Goal: Information Seeking & Learning: Learn about a topic

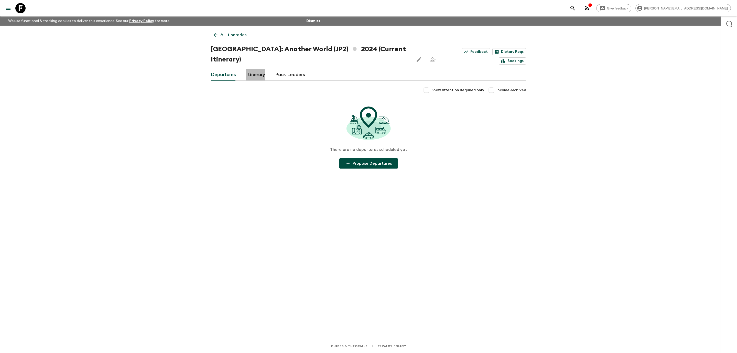
click at [254, 69] on link "Itinerary" at bounding box center [255, 75] width 19 height 12
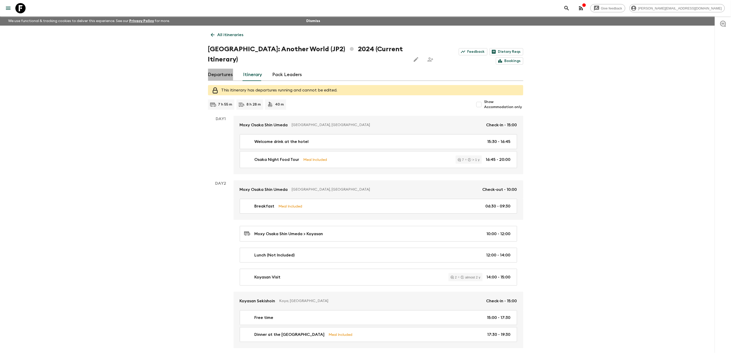
click at [219, 69] on link "Departures" at bounding box center [220, 75] width 25 height 12
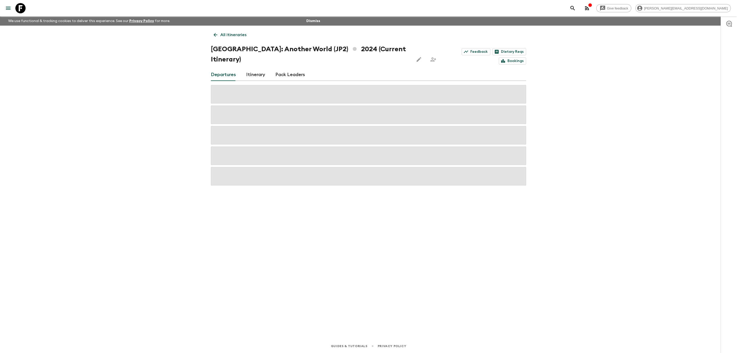
click at [18, 6] on icon at bounding box center [20, 8] width 10 height 10
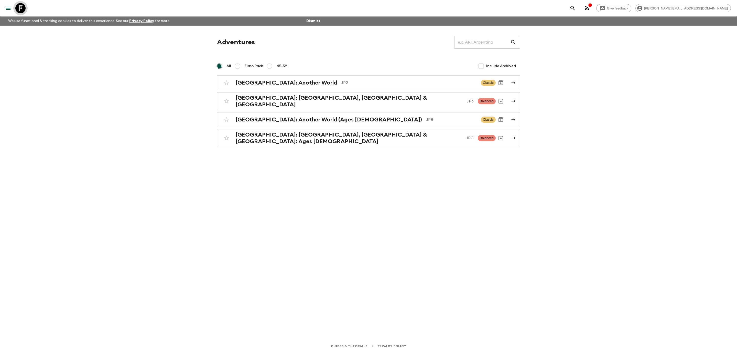
click at [18, 5] on icon at bounding box center [20, 8] width 10 height 10
click at [341, 80] on p "JP2" at bounding box center [409, 83] width 136 height 6
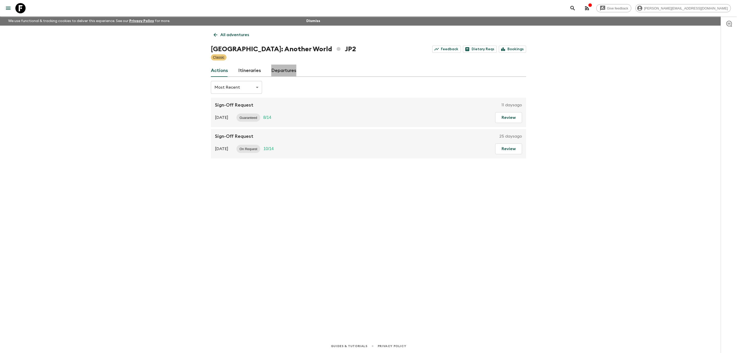
click at [274, 71] on link "Departures" at bounding box center [283, 70] width 25 height 12
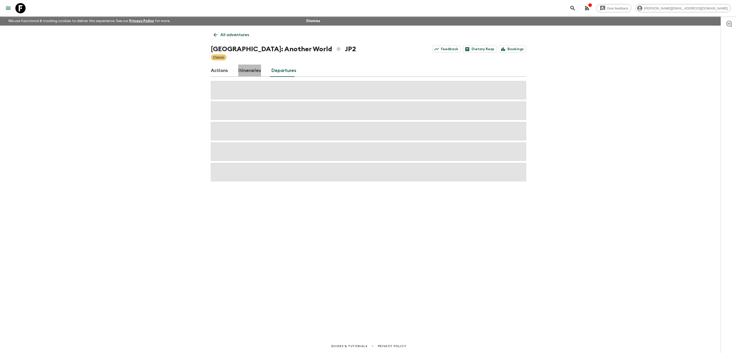
click at [245, 69] on link "Itineraries" at bounding box center [249, 70] width 23 height 12
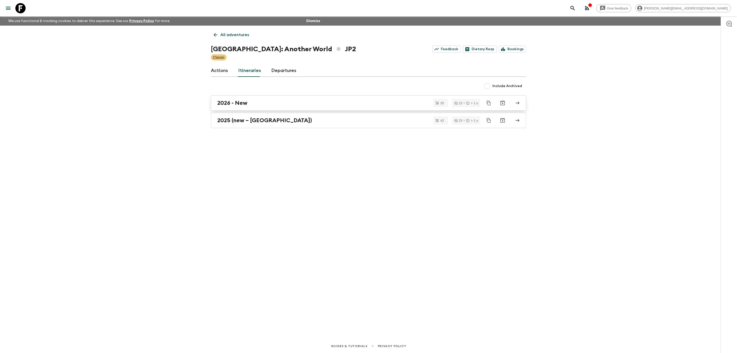
click at [256, 102] on div "2026 - New" at bounding box center [363, 103] width 293 height 7
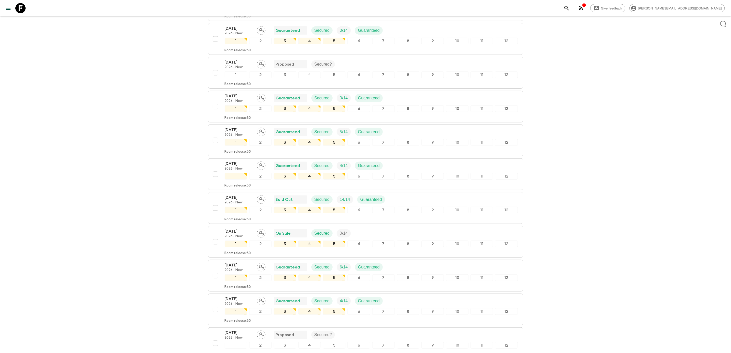
scroll to position [38, 0]
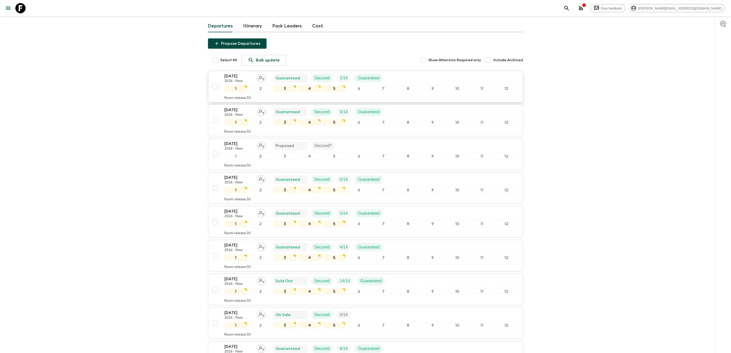
click at [214, 88] on input "checkbox" at bounding box center [215, 86] width 10 height 10
checkbox input "true"
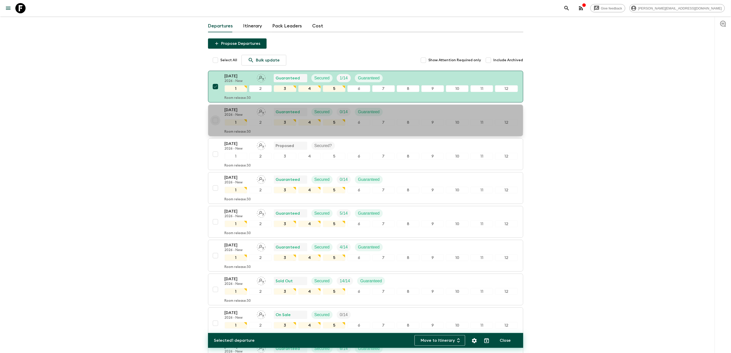
click at [215, 120] on input "checkbox" at bounding box center [215, 120] width 10 height 10
checkbox input "true"
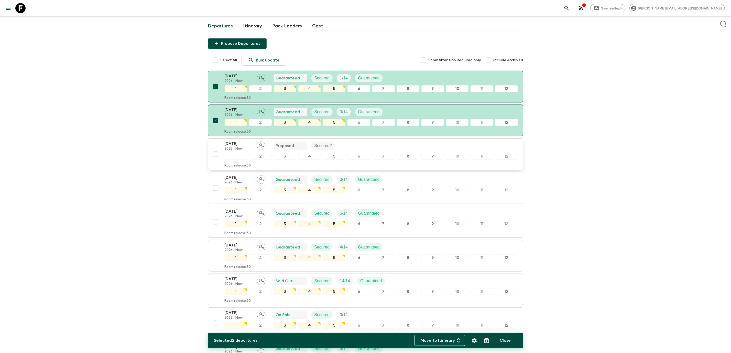
click at [213, 158] on input "checkbox" at bounding box center [215, 154] width 10 height 10
checkbox input "true"
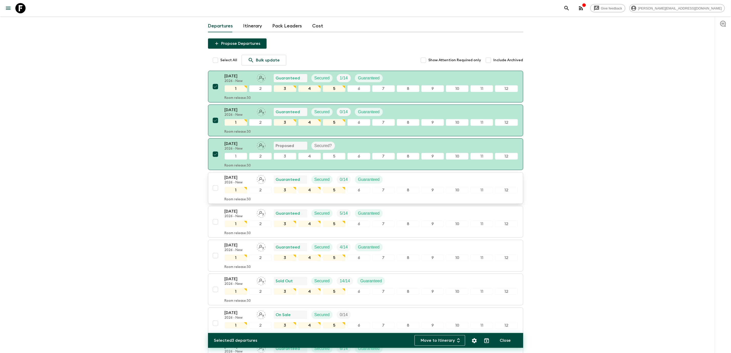
click at [217, 192] on input "checkbox" at bounding box center [215, 188] width 10 height 10
checkbox input "true"
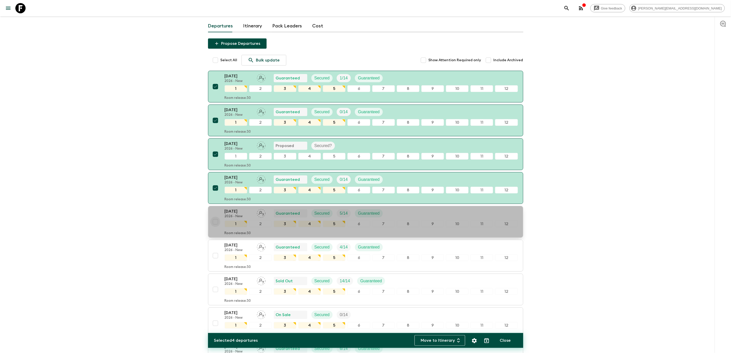
click at [215, 227] on input "checkbox" at bounding box center [215, 221] width 10 height 10
checkbox input "true"
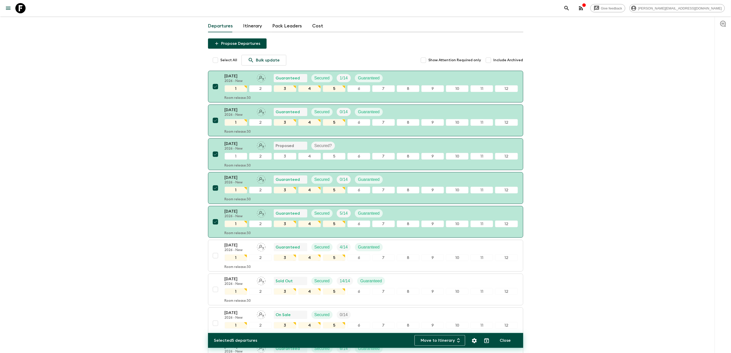
click at [217, 62] on input "Select All" at bounding box center [215, 60] width 10 height 10
checkbox input "true"
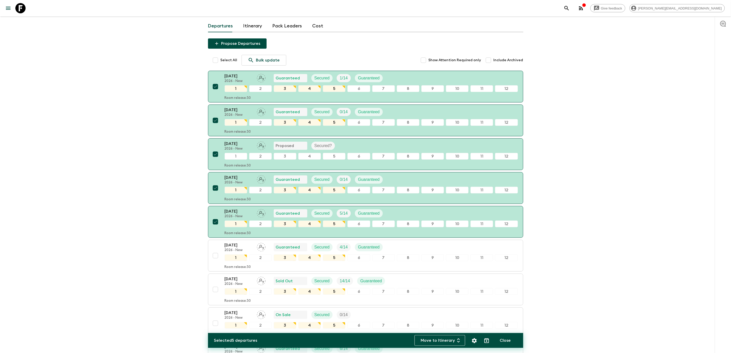
checkbox input "true"
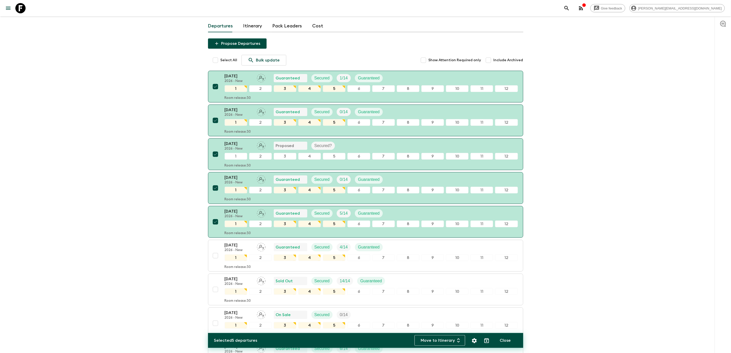
checkbox input "true"
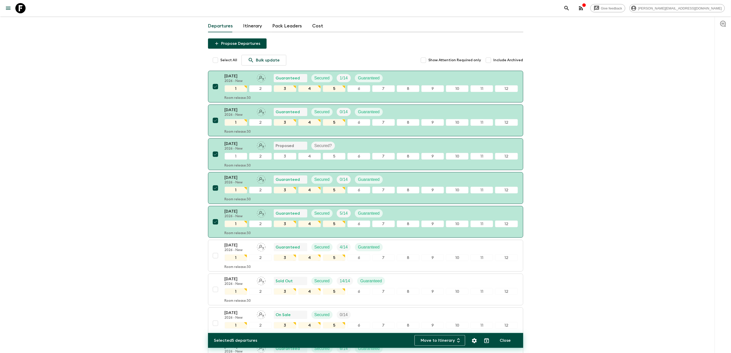
checkbox input "true"
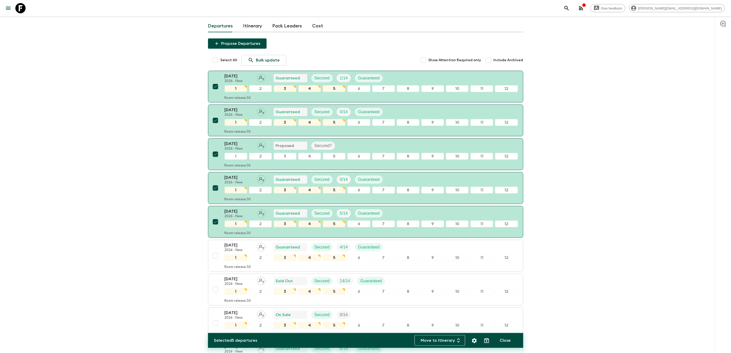
checkbox input "true"
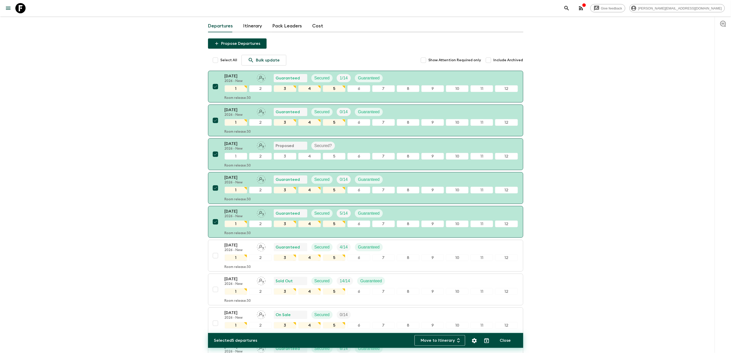
checkbox input "true"
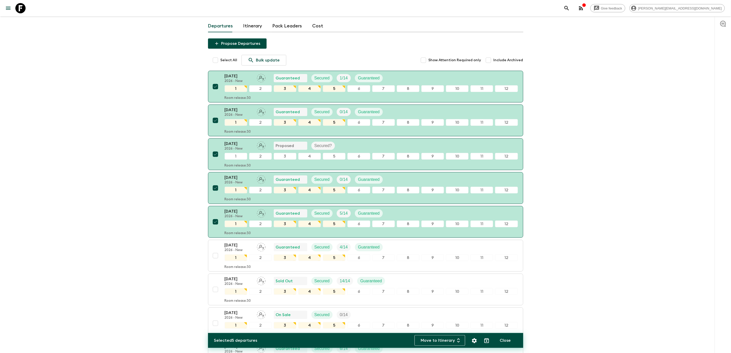
checkbox input "true"
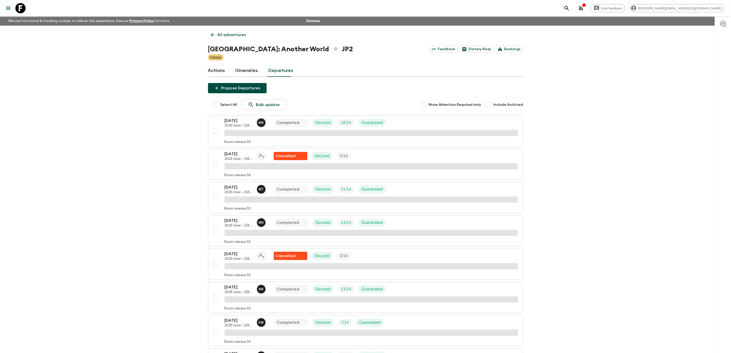
click at [20, 6] on icon at bounding box center [20, 8] width 10 height 10
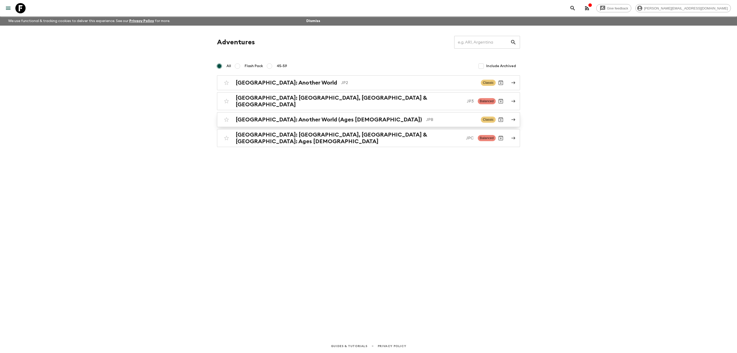
click at [426, 117] on p "JPB" at bounding box center [451, 119] width 51 height 6
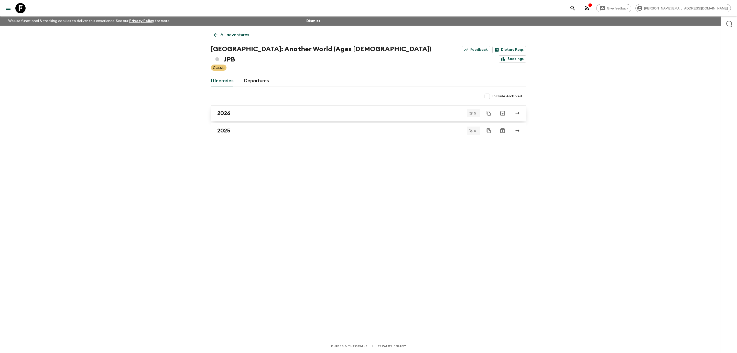
click at [250, 110] on div "2026" at bounding box center [363, 113] width 293 height 7
